Goal: Task Accomplishment & Management: Manage account settings

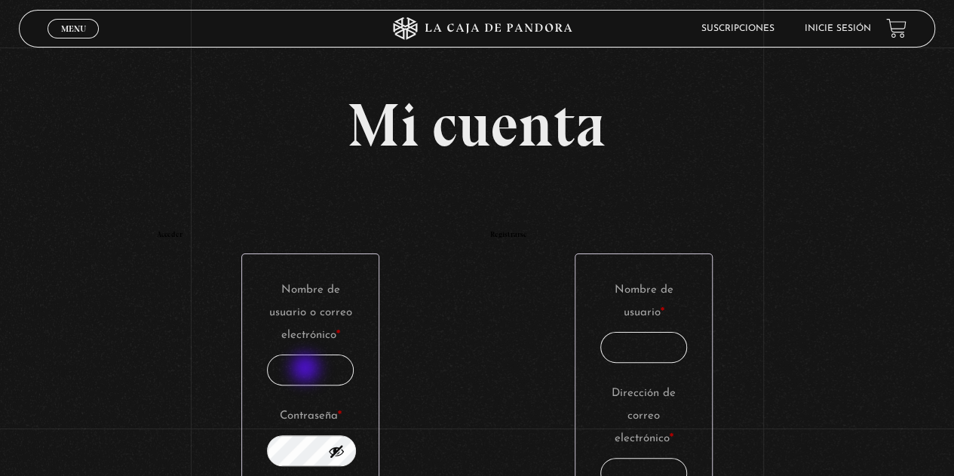
click at [307, 370] on input "Nombre de usuario o correo electrónico * Obligatorio" at bounding box center [311, 370] width 88 height 31
type input "rebeacuna@gmail.com"
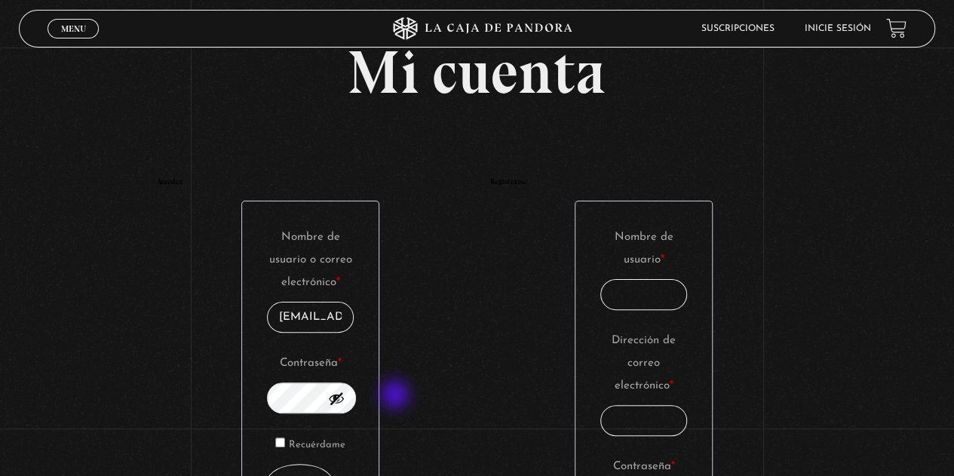
scroll to position [151, 0]
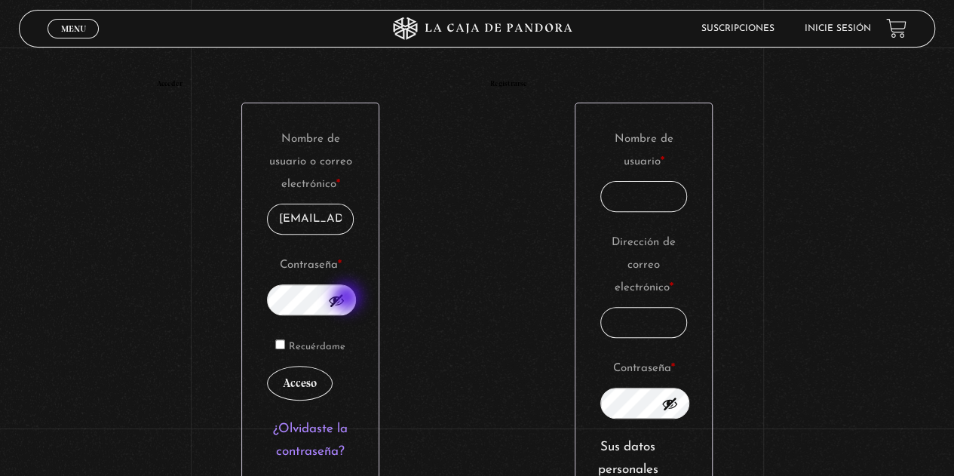
click at [345, 299] on button "Mostrar contraseña" at bounding box center [336, 300] width 17 height 17
click at [315, 389] on button "Acceso" at bounding box center [300, 383] width 66 height 35
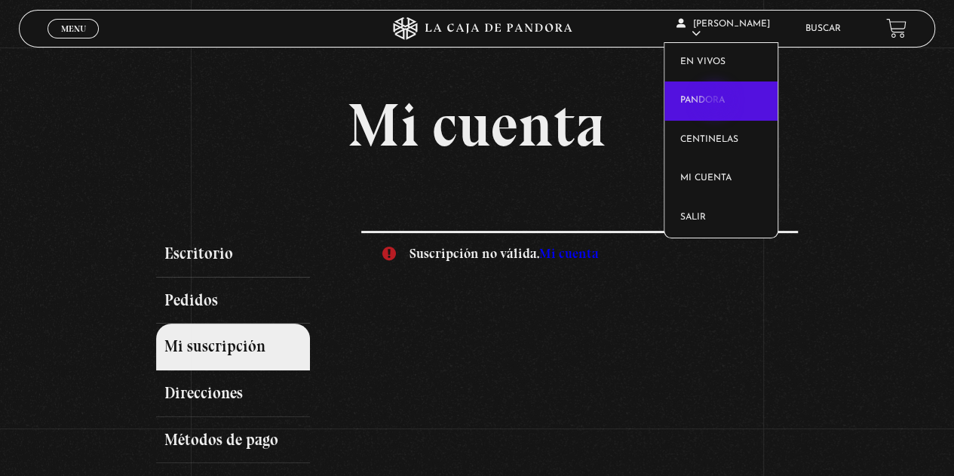
click at [717, 101] on link "Pandora" at bounding box center [721, 100] width 113 height 39
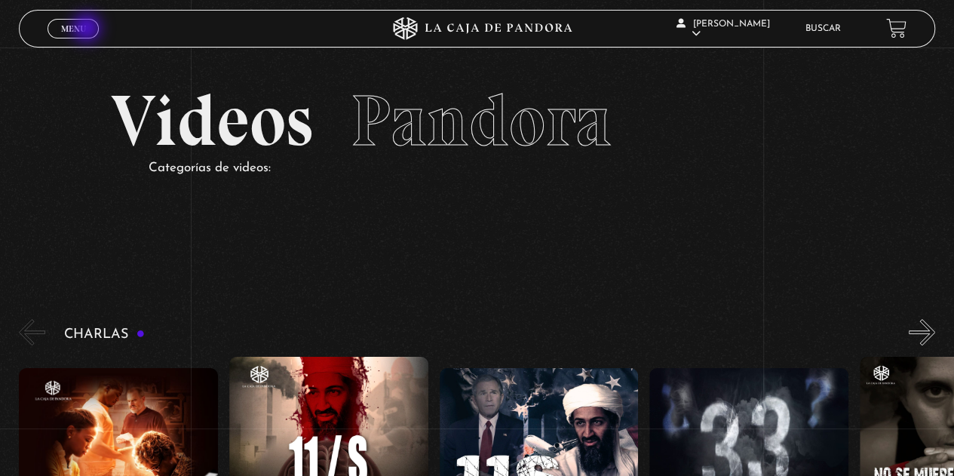
click at [88, 29] on link "Menu Cerrar" at bounding box center [73, 29] width 51 height 20
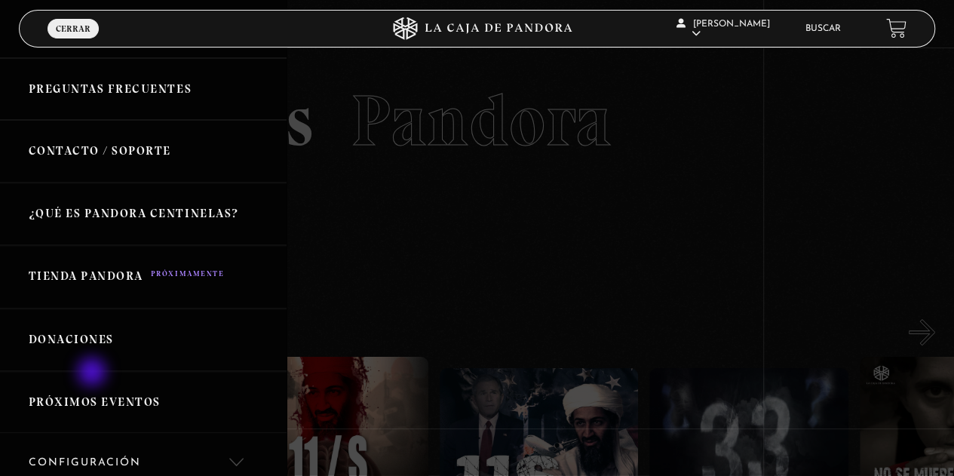
scroll to position [419, 0]
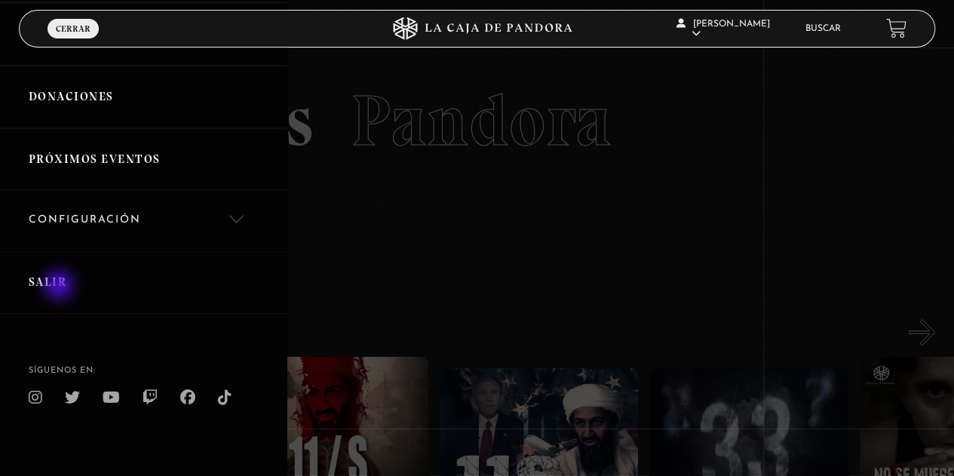
click at [60, 287] on link "Salir" at bounding box center [143, 282] width 287 height 63
